Goal: Find specific page/section: Find specific page/section

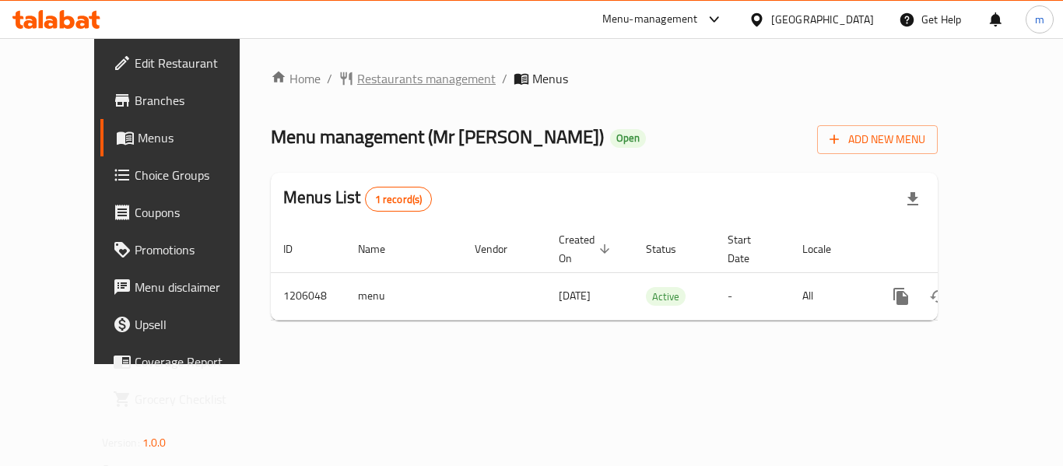
click at [365, 73] on span "Restaurants management" at bounding box center [426, 78] width 139 height 19
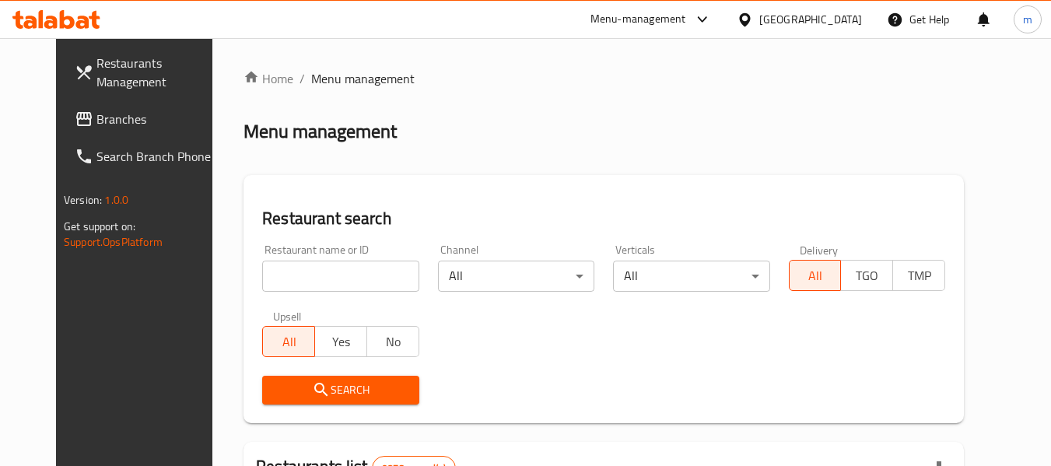
click at [97, 114] on span "Branches" at bounding box center [158, 119] width 123 height 19
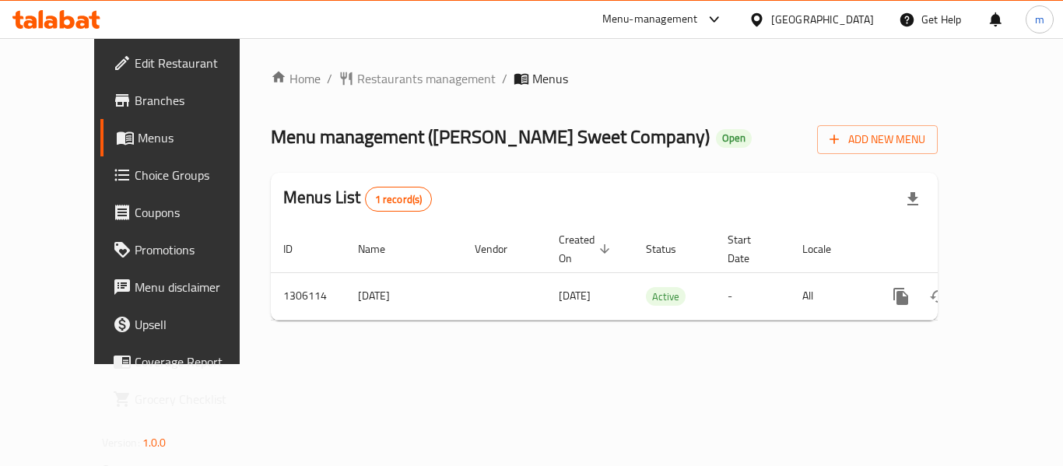
click at [765, 19] on icon at bounding box center [757, 20] width 16 height 16
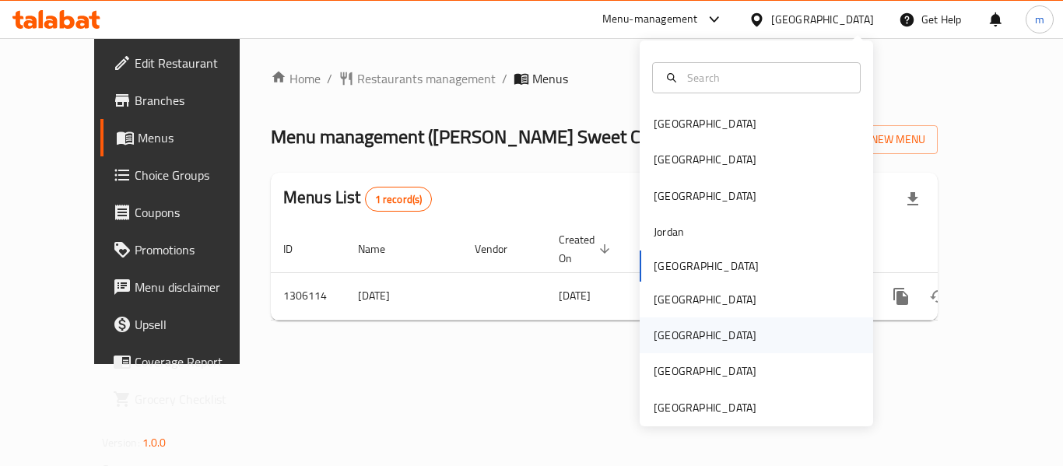
click at [665, 331] on div "[GEOGRAPHIC_DATA]" at bounding box center [705, 335] width 103 height 17
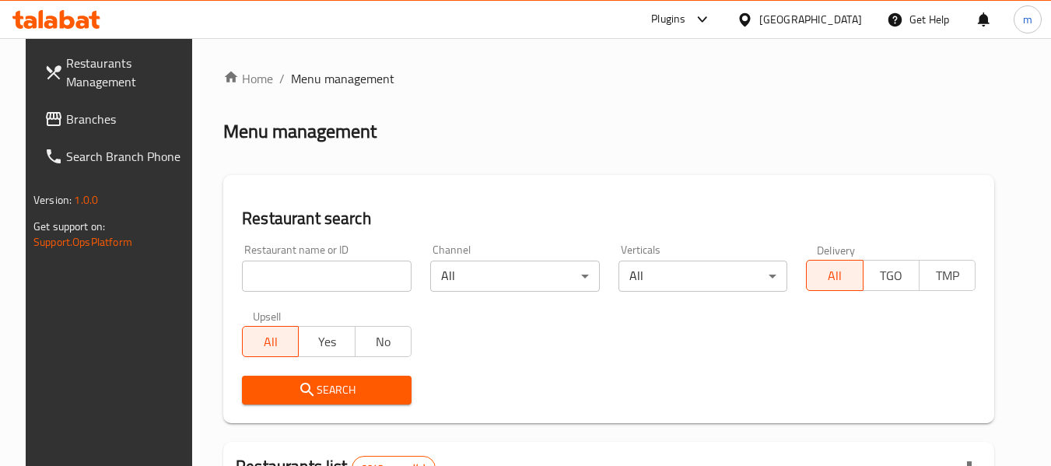
click at [91, 126] on span "Branches" at bounding box center [127, 119] width 123 height 19
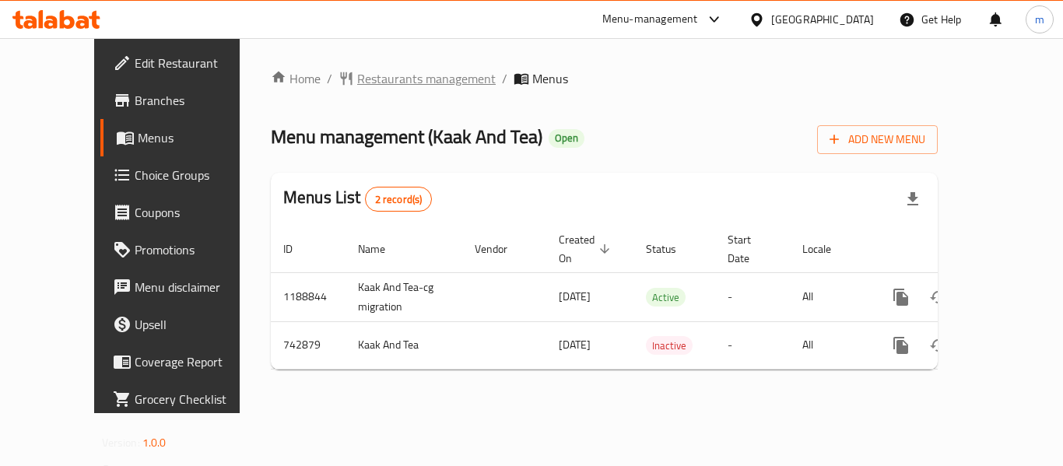
click at [357, 74] on span "Restaurants management" at bounding box center [426, 78] width 139 height 19
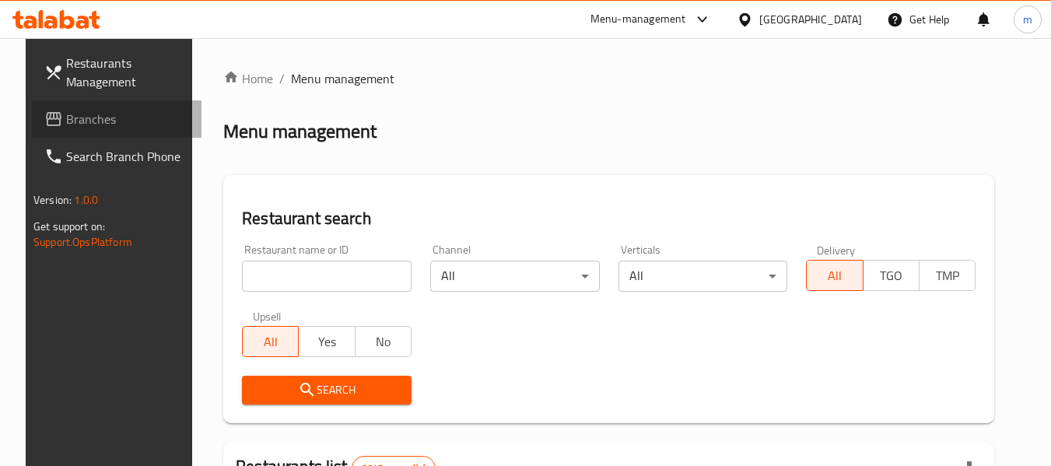
click at [73, 120] on span "Branches" at bounding box center [127, 119] width 123 height 19
